Goal: Task Accomplishment & Management: Manage account settings

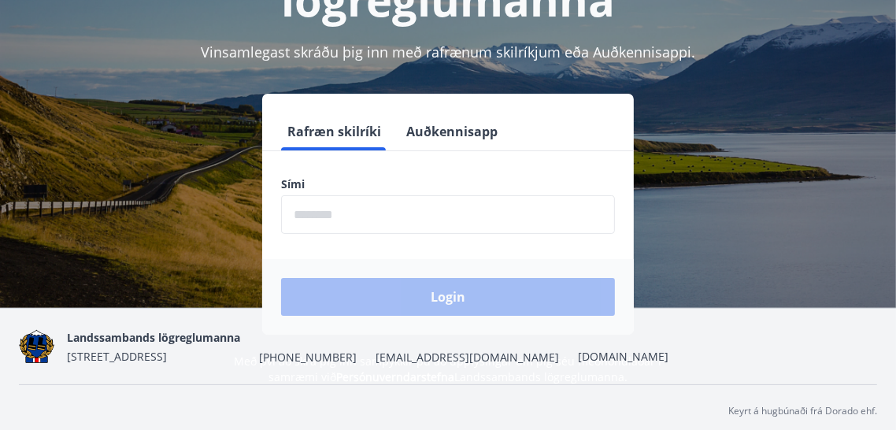
scroll to position [192, 0]
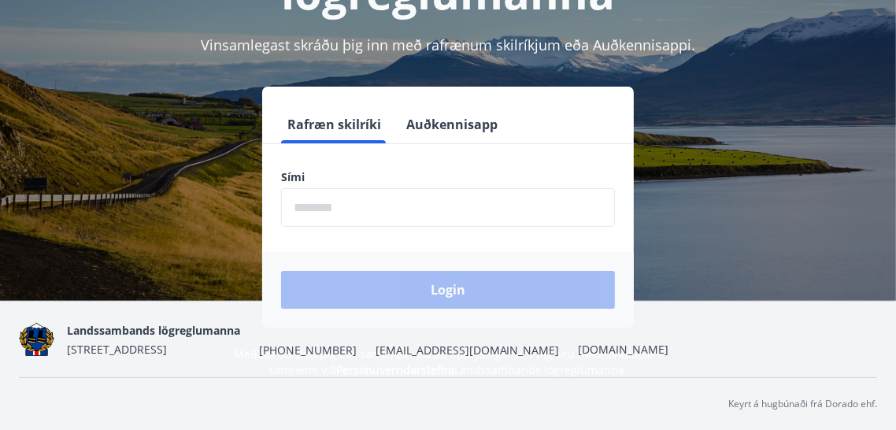
click at [517, 212] on input "phone" at bounding box center [448, 207] width 334 height 39
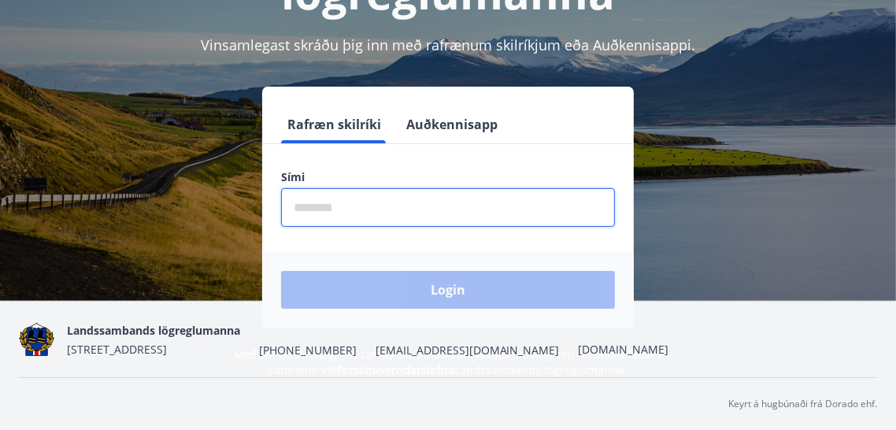
type input "********"
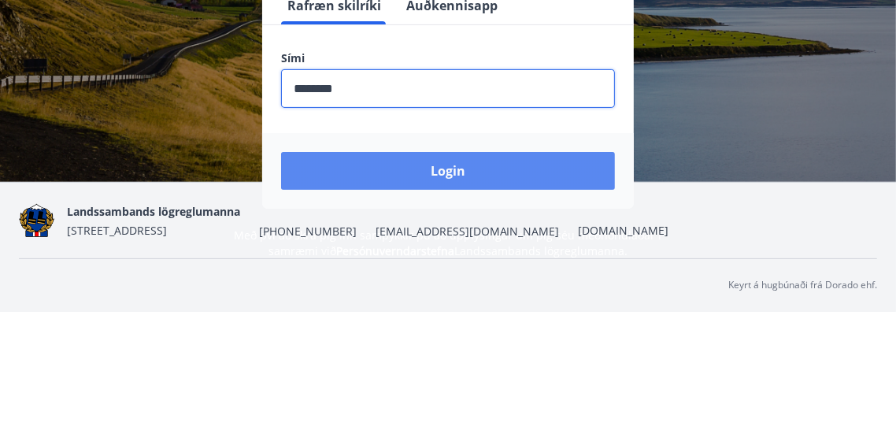
click at [474, 290] on button "Login" at bounding box center [448, 290] width 334 height 38
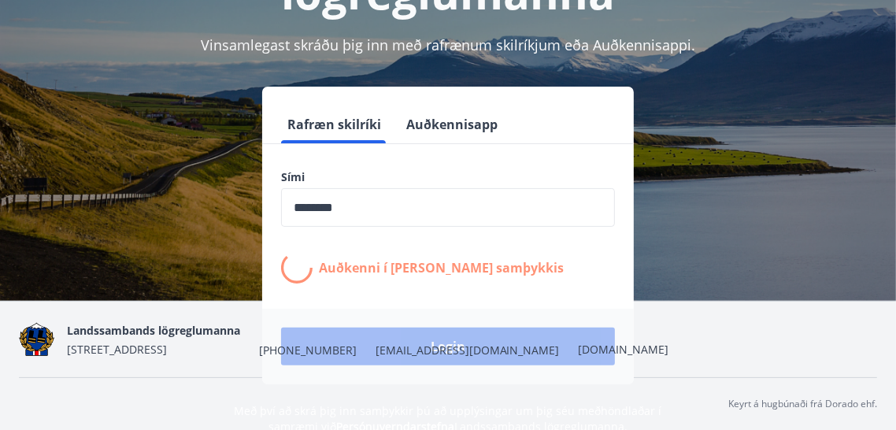
click at [632, 192] on div "Sími ​ Auðkenni í síma bíður samþykkis" at bounding box center [448, 226] width 372 height 114
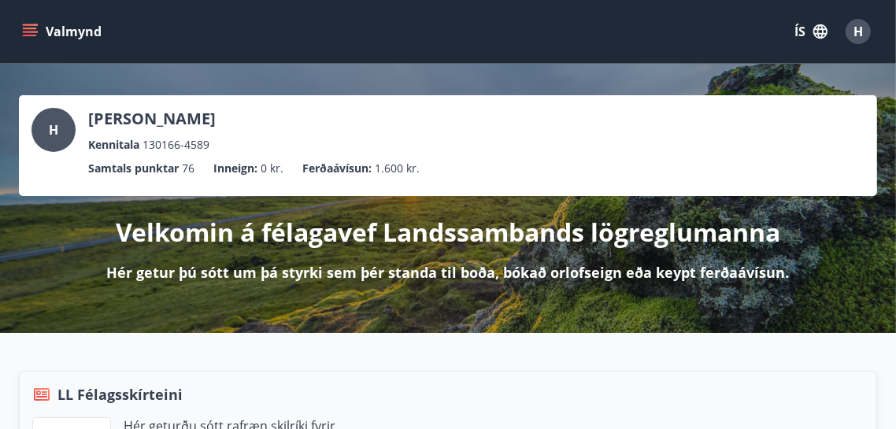
click at [35, 24] on icon "menu" at bounding box center [30, 32] width 16 height 16
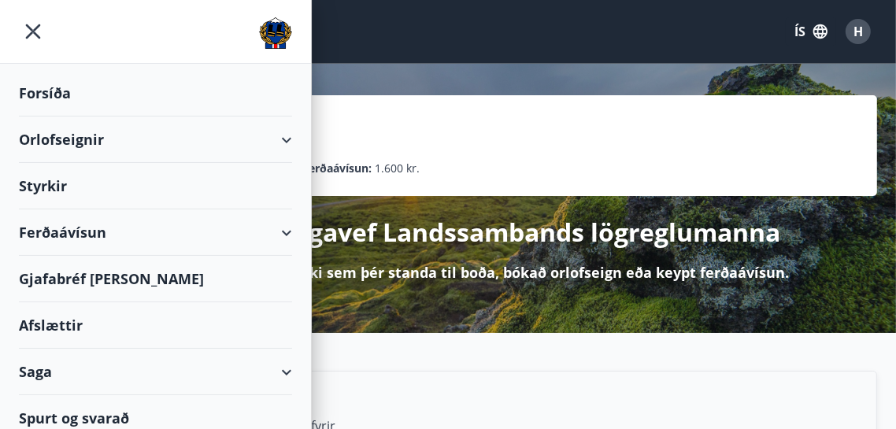
click at [295, 139] on icon at bounding box center [286, 140] width 19 height 19
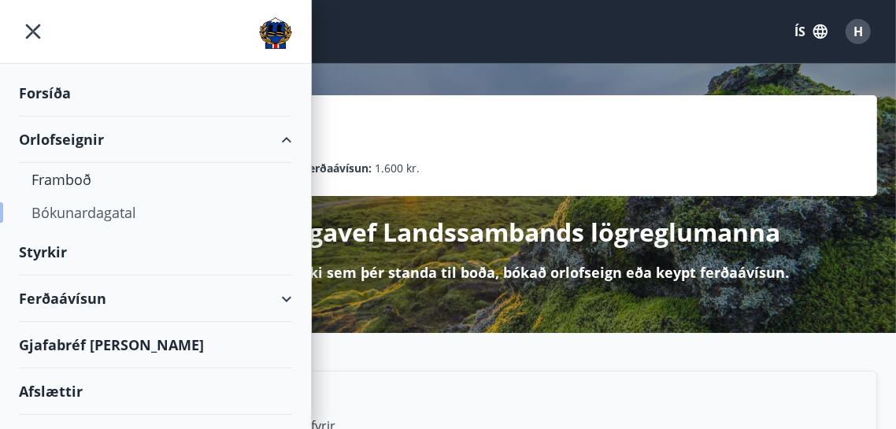
click at [131, 211] on div "Bókunardagatal" at bounding box center [155, 212] width 248 height 33
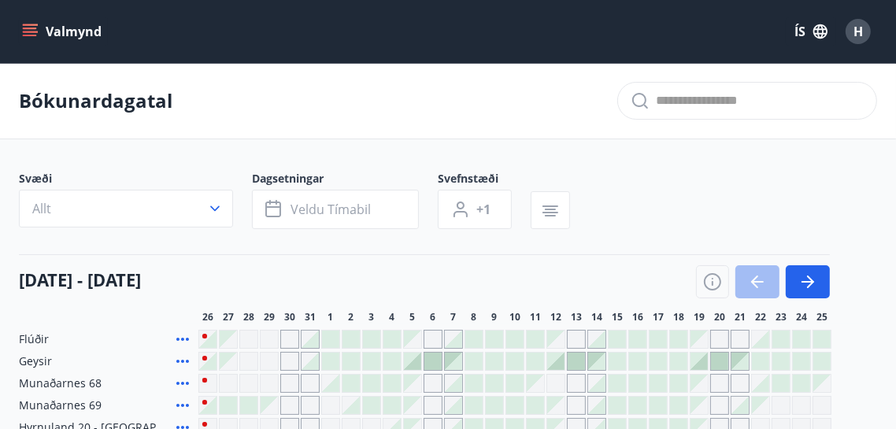
click at [861, 29] on span "H" at bounding box center [858, 31] width 9 height 17
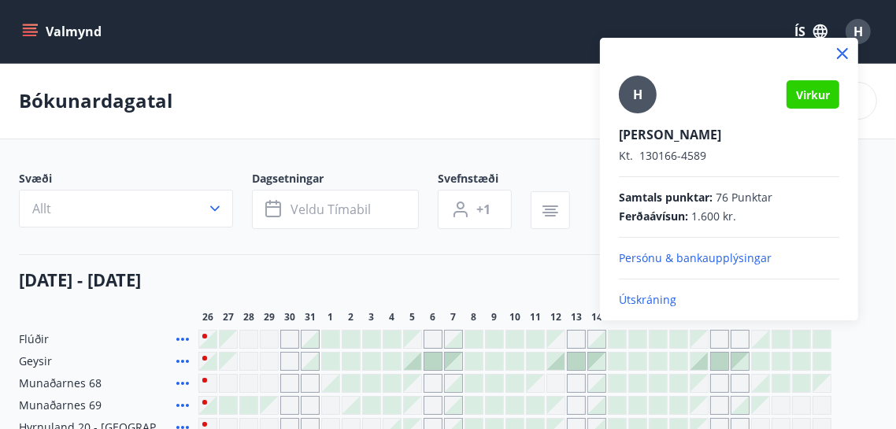
click at [661, 298] on p "Útskráning" at bounding box center [729, 300] width 220 height 16
